Goal: Check status: Check status

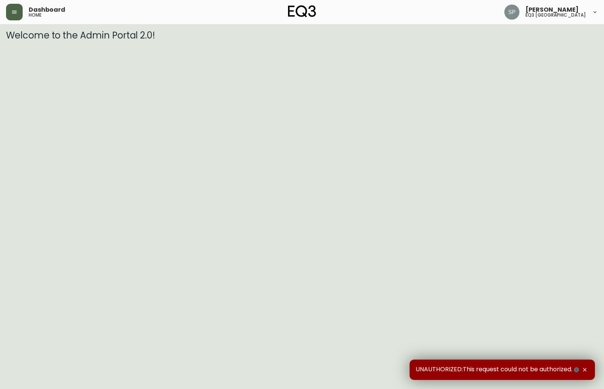
click at [18, 13] on button "button" at bounding box center [14, 12] width 17 height 17
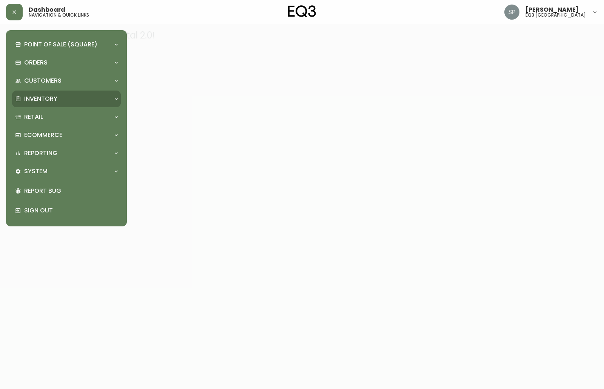
click at [68, 99] on div "Inventory" at bounding box center [62, 99] width 95 height 8
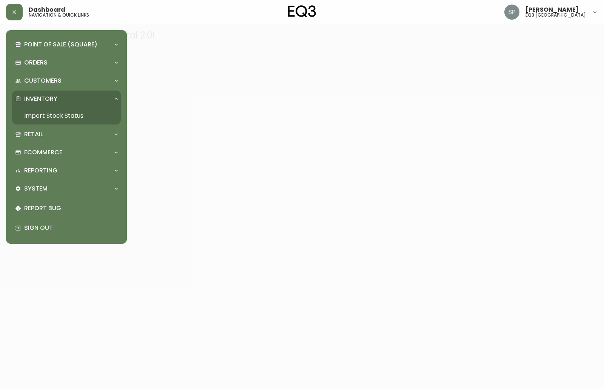
click at [66, 113] on link "Import Stock Status" at bounding box center [66, 115] width 109 height 17
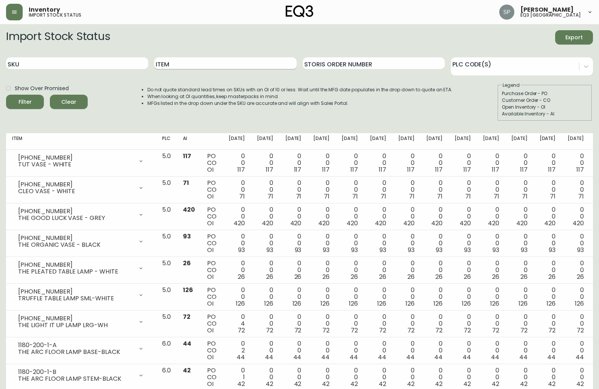
click at [168, 64] on input "Item" at bounding box center [225, 63] width 142 height 12
type input "plank"
click at [6, 95] on button "Filter" at bounding box center [25, 102] width 38 height 14
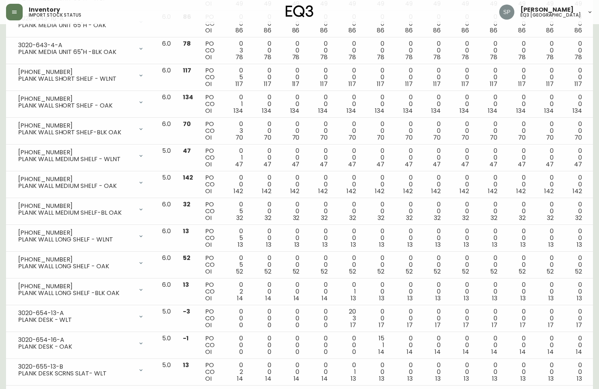
scroll to position [1118, 0]
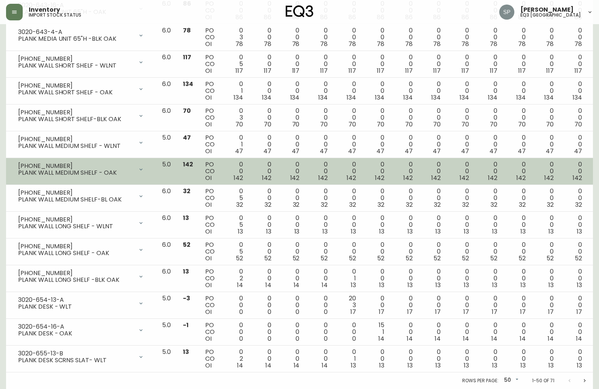
click at [271, 176] on span "142" at bounding box center [266, 178] width 9 height 9
